Goal: Navigation & Orientation: Find specific page/section

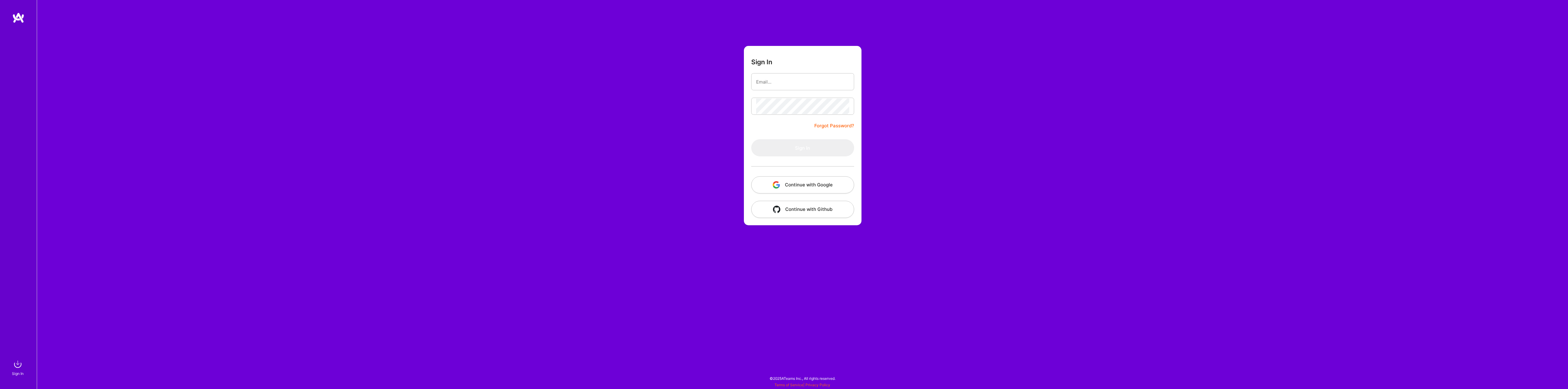
click at [745, 84] on form "Sign In Forgot Password? Sign In Continue with Google Continue with Github" at bounding box center [803, 135] width 118 height 179
click at [769, 83] on input "email" at bounding box center [803, 82] width 93 height 16
type input "[EMAIL_ADDRESS][DOMAIN_NAME]"
click at [782, 157] on div at bounding box center [802, 166] width 103 height 20
click at [786, 149] on button "Sign In" at bounding box center [802, 148] width 103 height 17
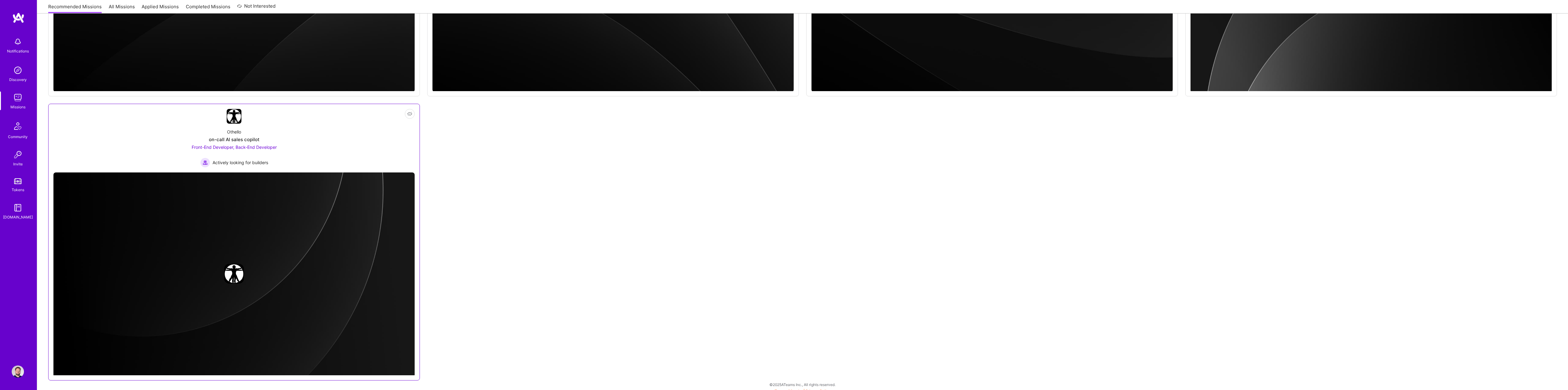
scroll to position [307, 0]
click at [247, 139] on div "on-call AI sales copilot" at bounding box center [234, 139] width 50 height 6
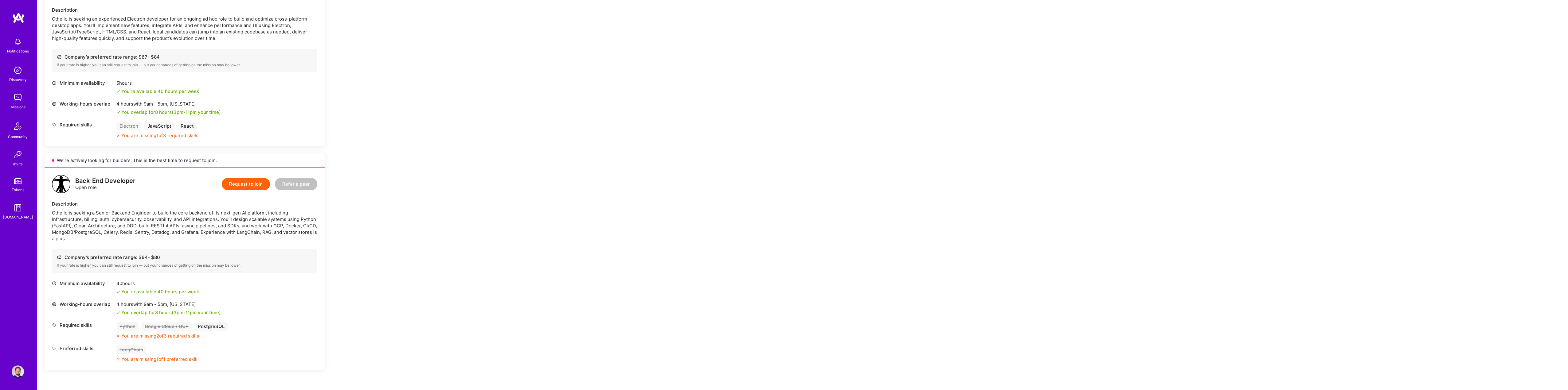
scroll to position [31, 0]
